Goal: Task Accomplishment & Management: Manage account settings

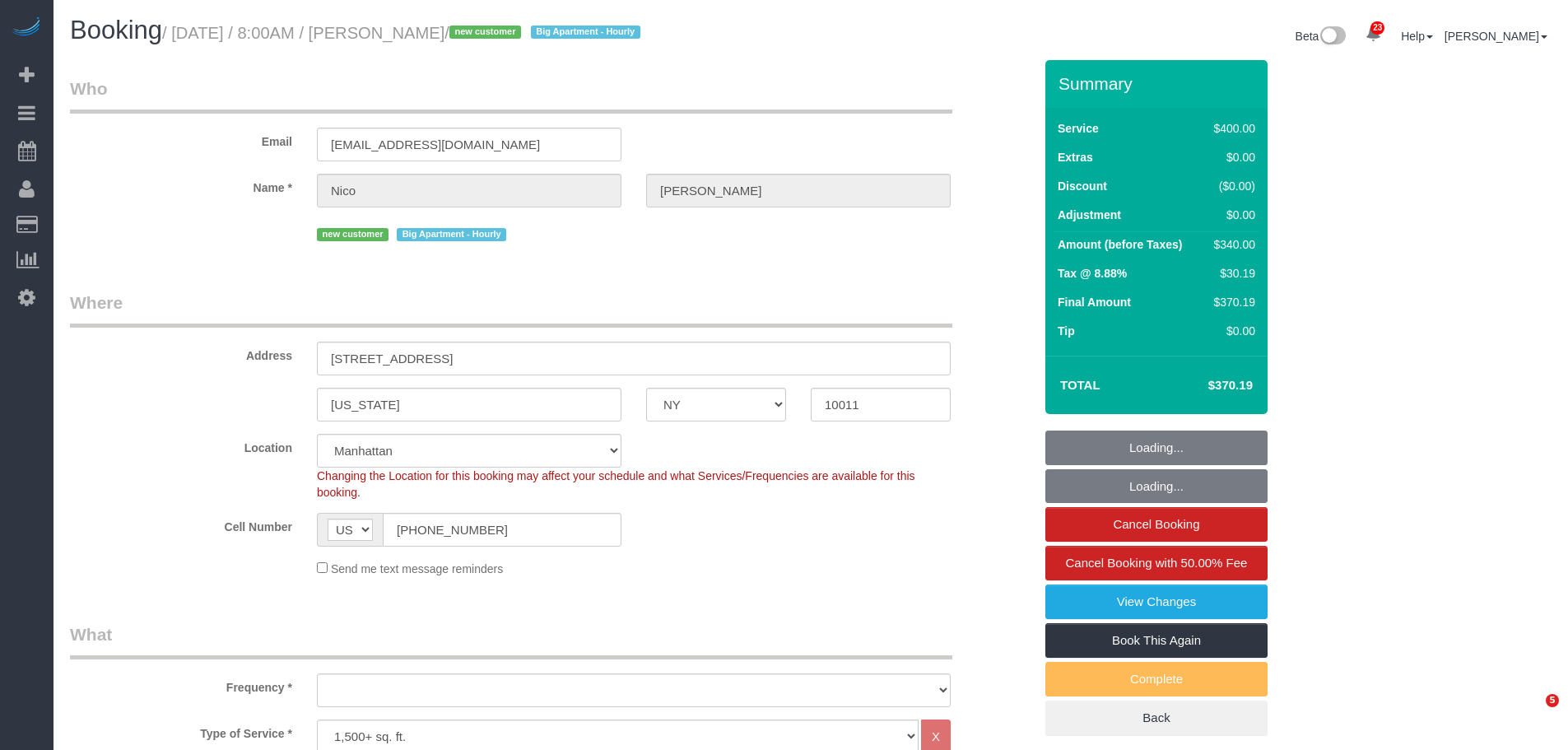
select select "NY"
select select "150"
select select "number:56"
select select "number:71"
select select "number:15"
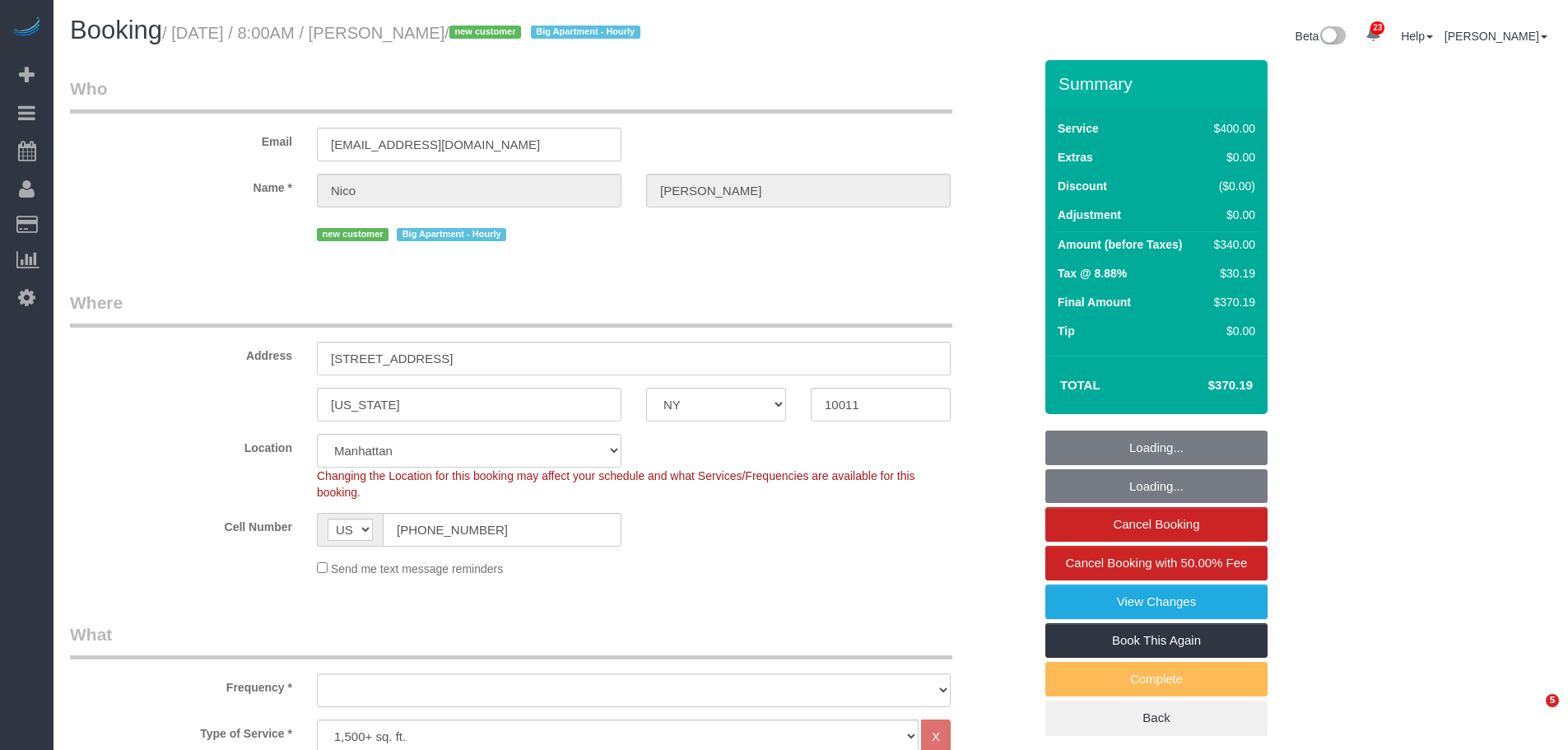
select select "number:5"
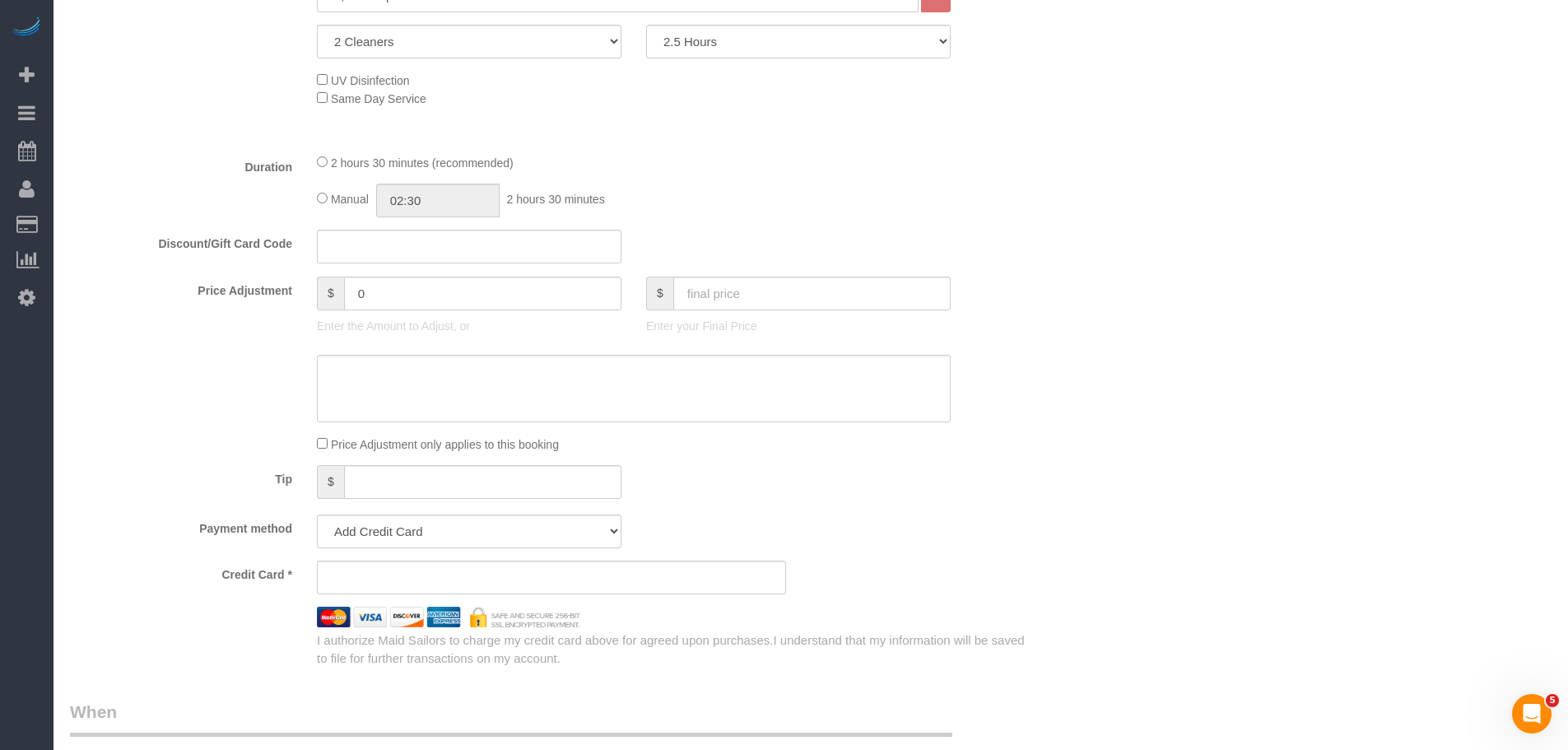
select select "object:1059"
select select "spot1"
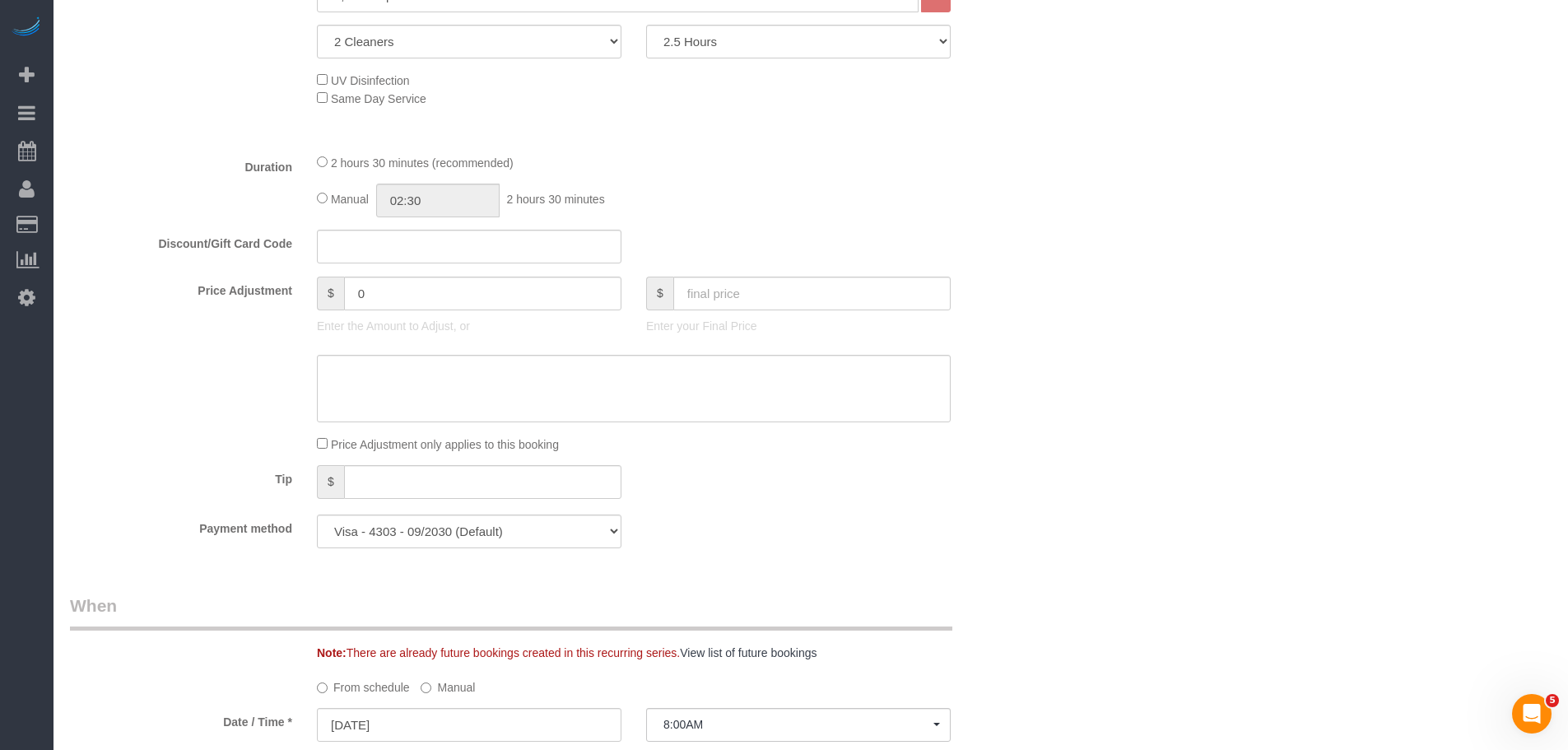
select select "string:stripe-pm_1S9SQ34VGloSiKo7tUmIp6Cx"
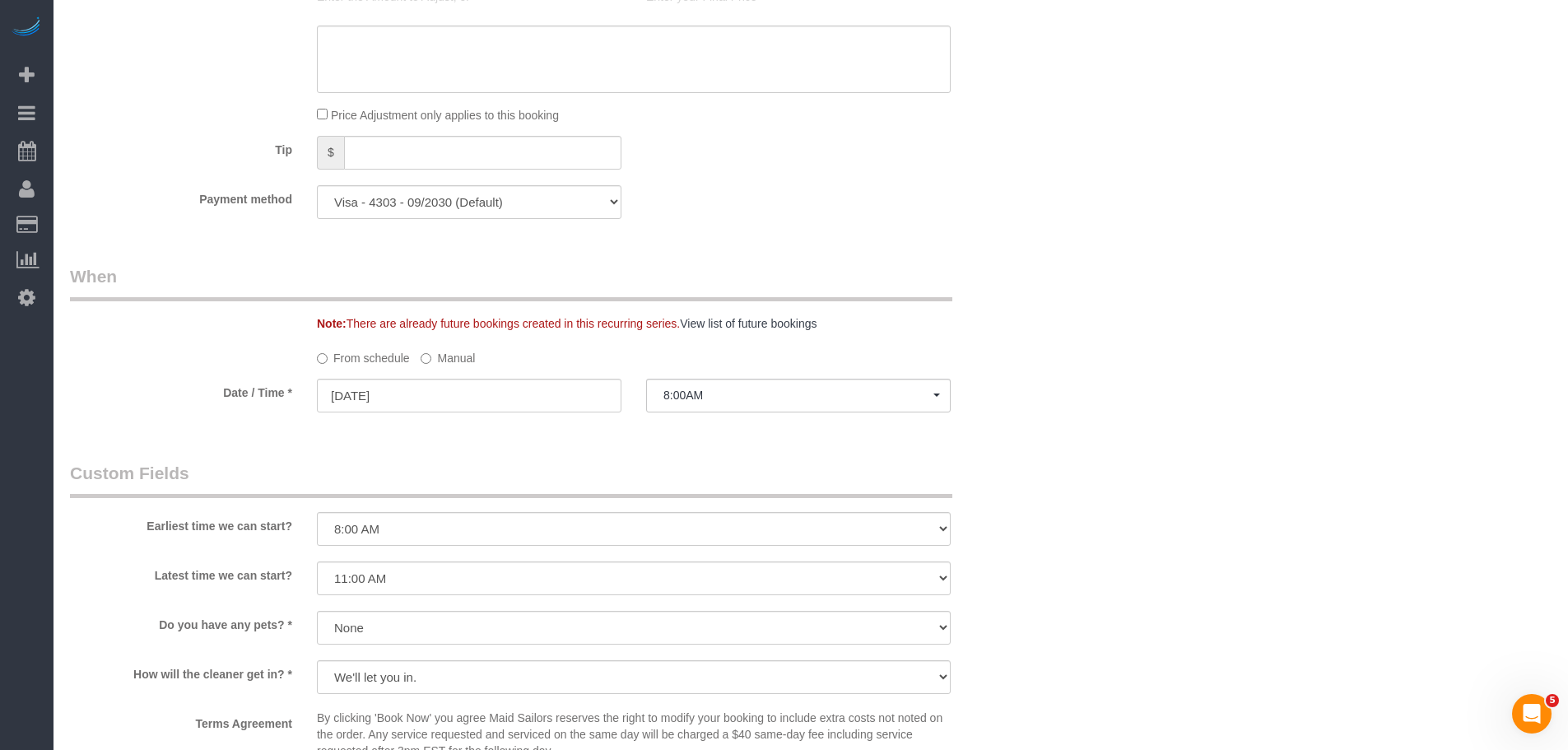
select select "object:1526"
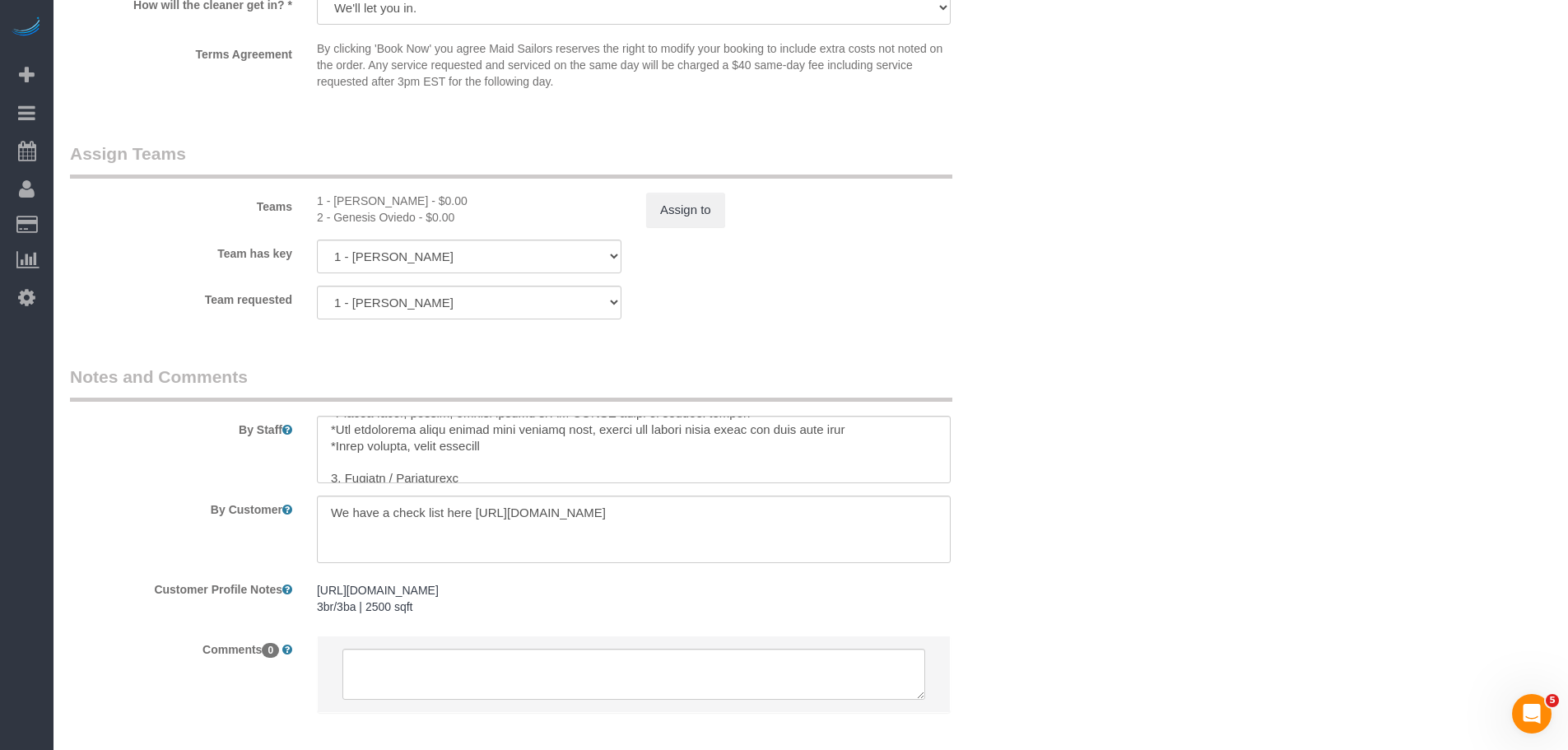
scroll to position [329, 0]
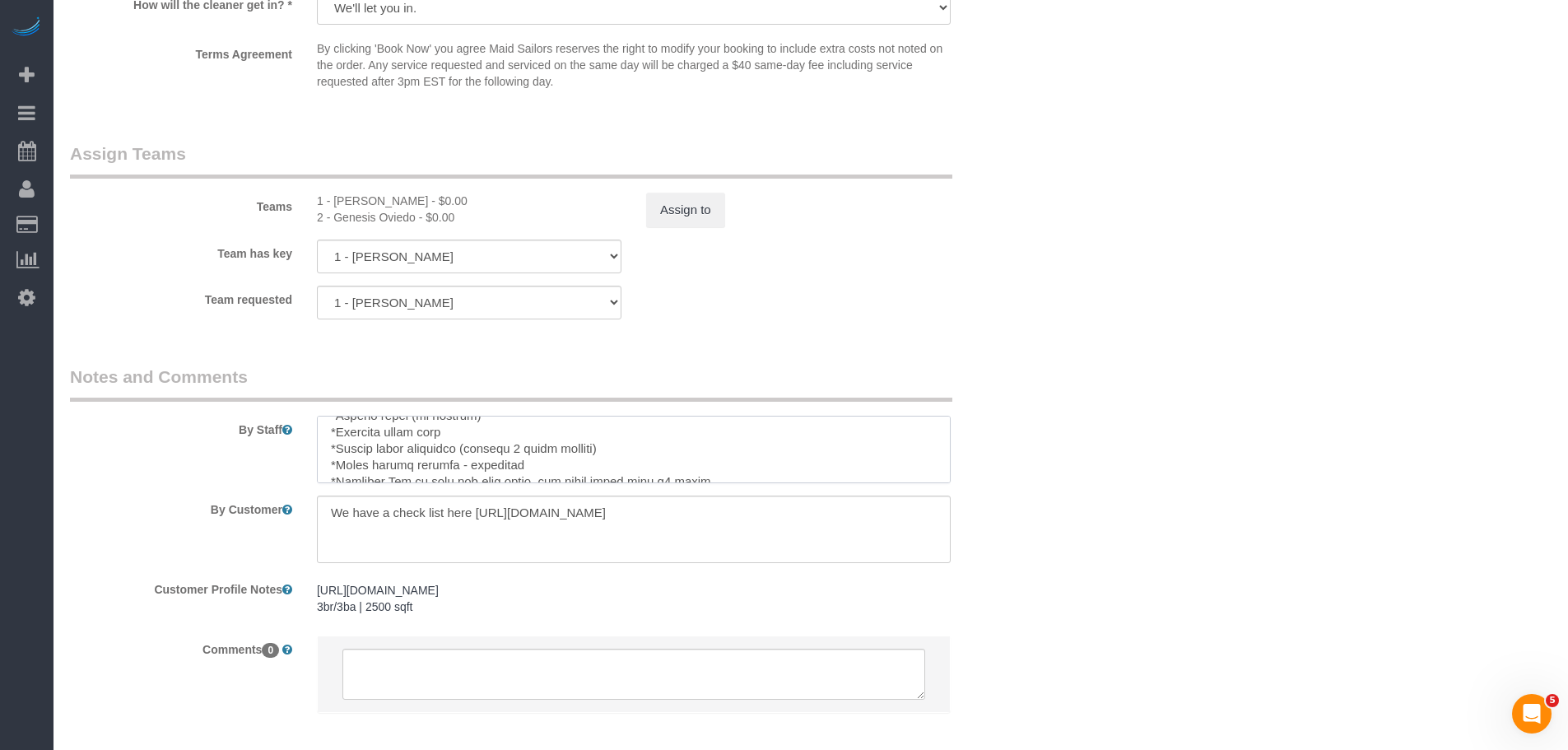
click at [489, 456] on textarea at bounding box center [634, 450] width 634 height 68
click at [636, 472] on textarea at bounding box center [634, 450] width 634 height 68
click at [605, 446] on textarea at bounding box center [634, 450] width 634 height 68
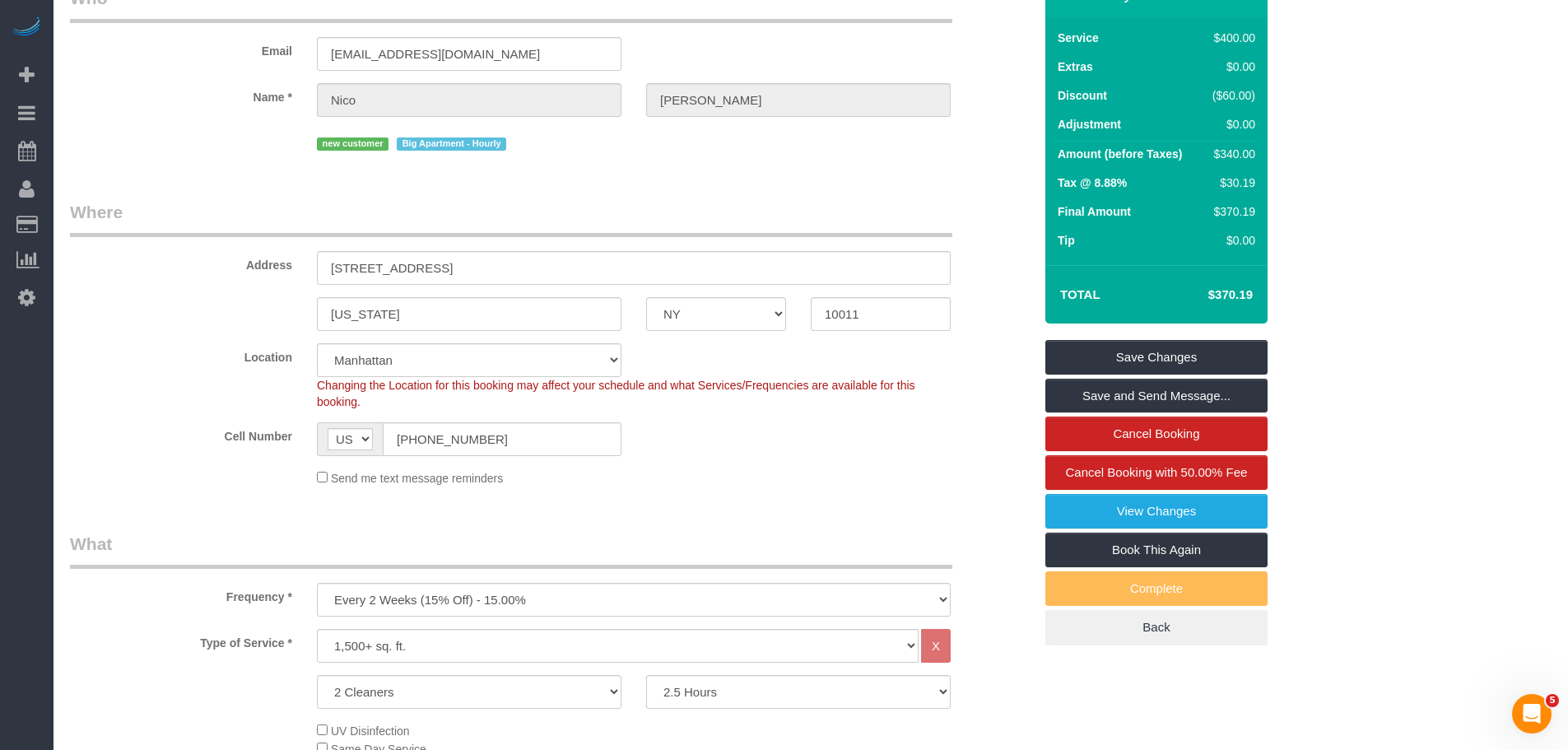
scroll to position [0, 0]
